Goal: Transaction & Acquisition: Purchase product/service

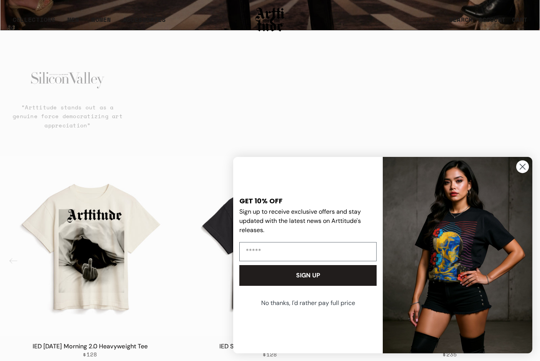
scroll to position [385, 0]
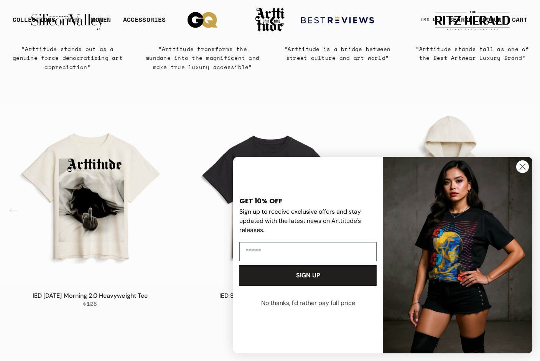
click at [519, 165] on circle "Close dialog" at bounding box center [522, 166] width 13 height 13
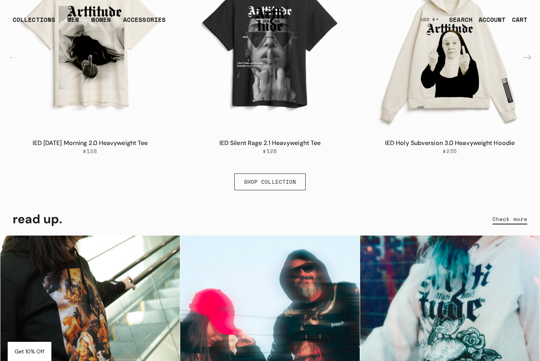
scroll to position [430, 0]
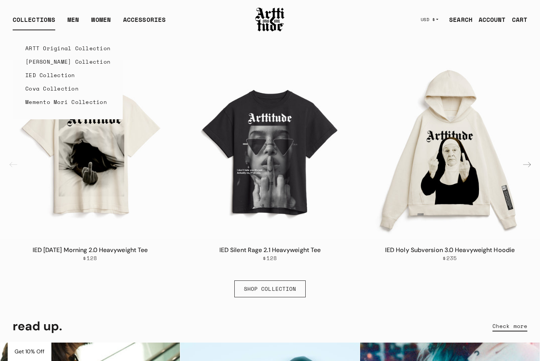
click at [41, 75] on link "IED Collection" at bounding box center [67, 74] width 85 height 13
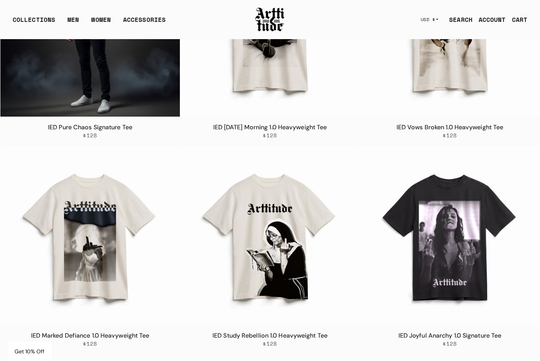
scroll to position [1689, 0]
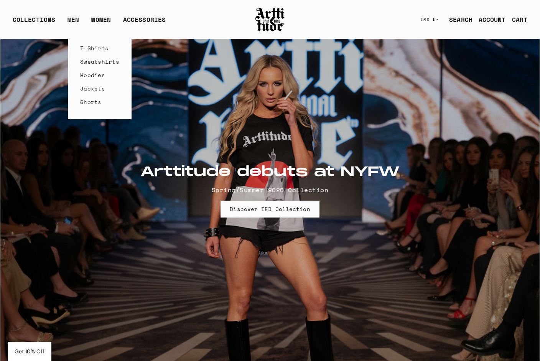
click at [93, 73] on link "Hoodies" at bounding box center [99, 74] width 39 height 13
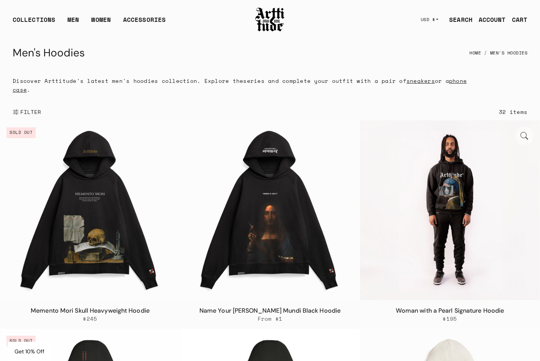
click at [418, 202] on img at bounding box center [450, 210] width 180 height 180
